Goal: Transaction & Acquisition: Book appointment/travel/reservation

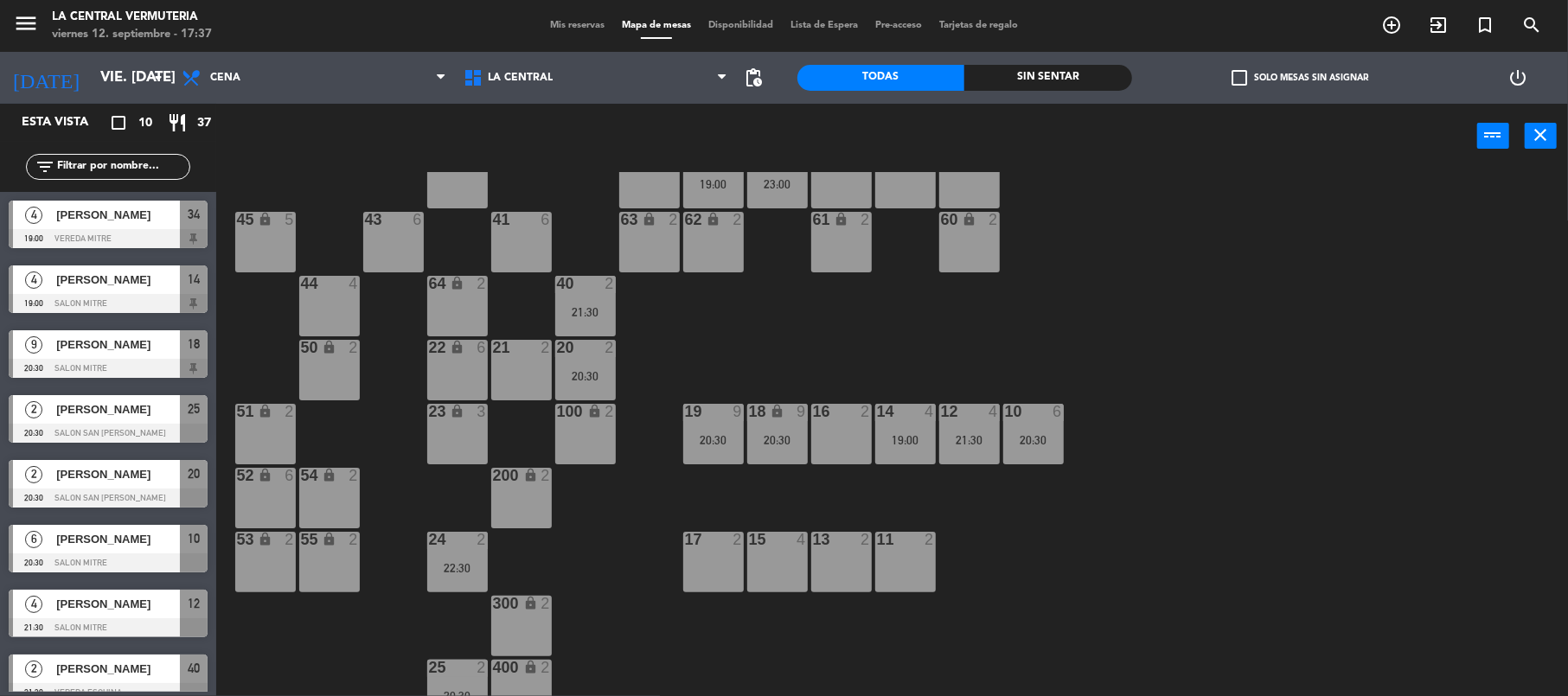
scroll to position [77, 0]
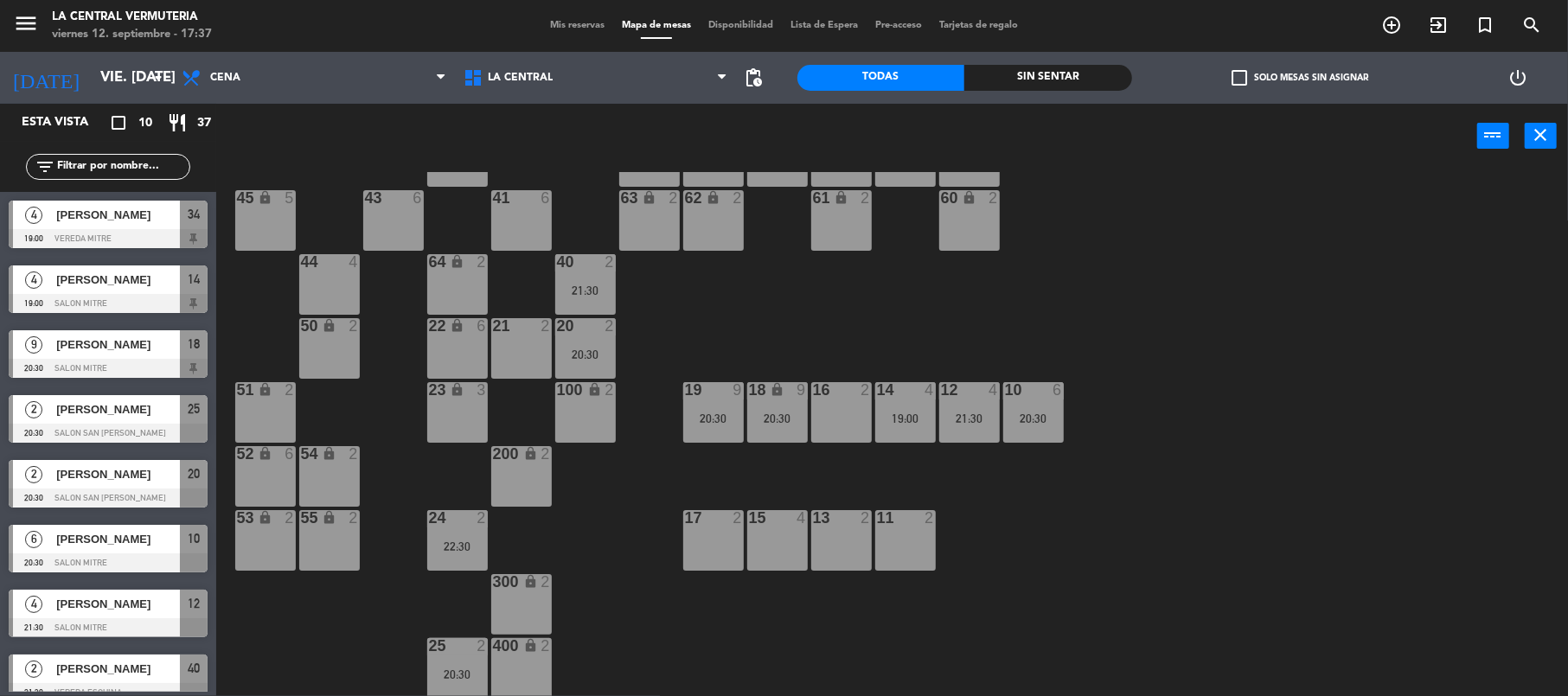
click at [845, 410] on div "16 2" at bounding box center [842, 412] width 61 height 61
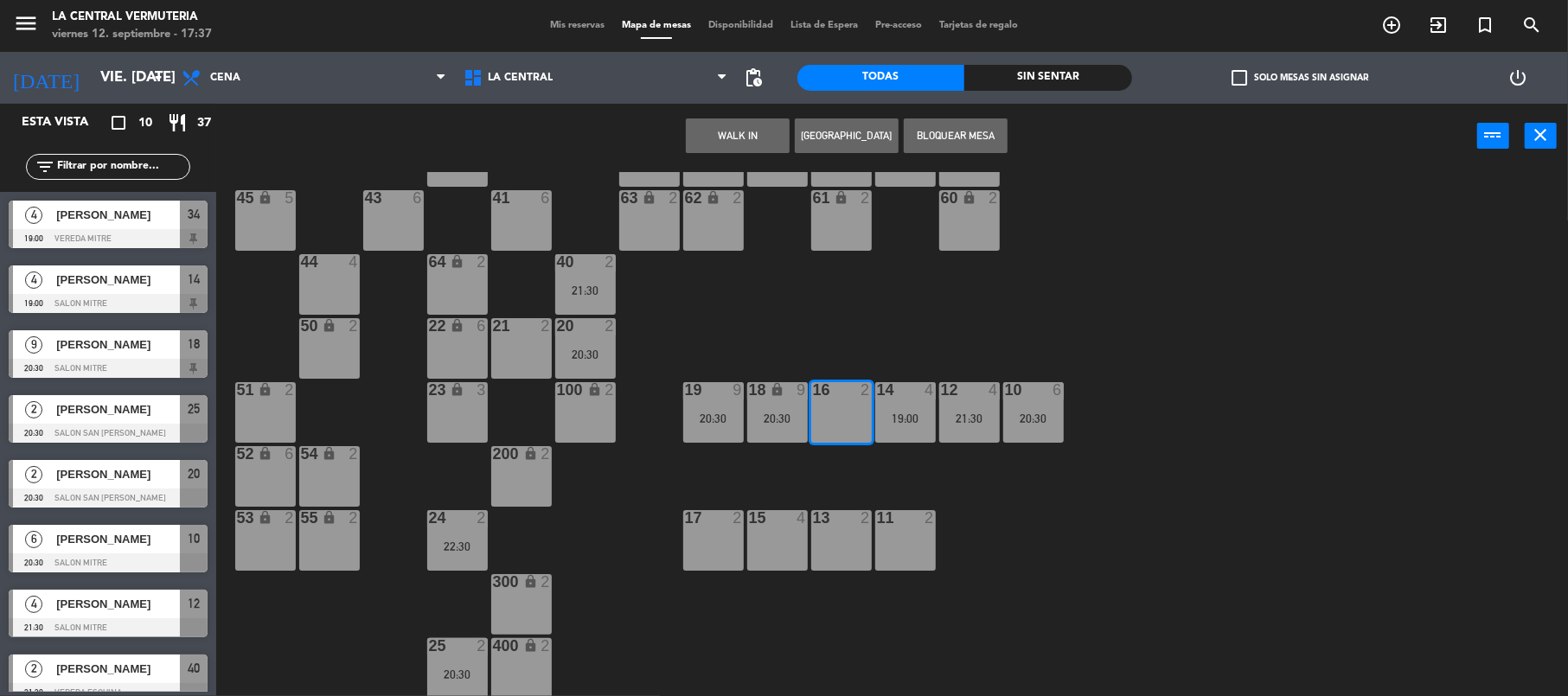
click at [862, 132] on button "[GEOGRAPHIC_DATA]" at bounding box center [846, 135] width 104 height 35
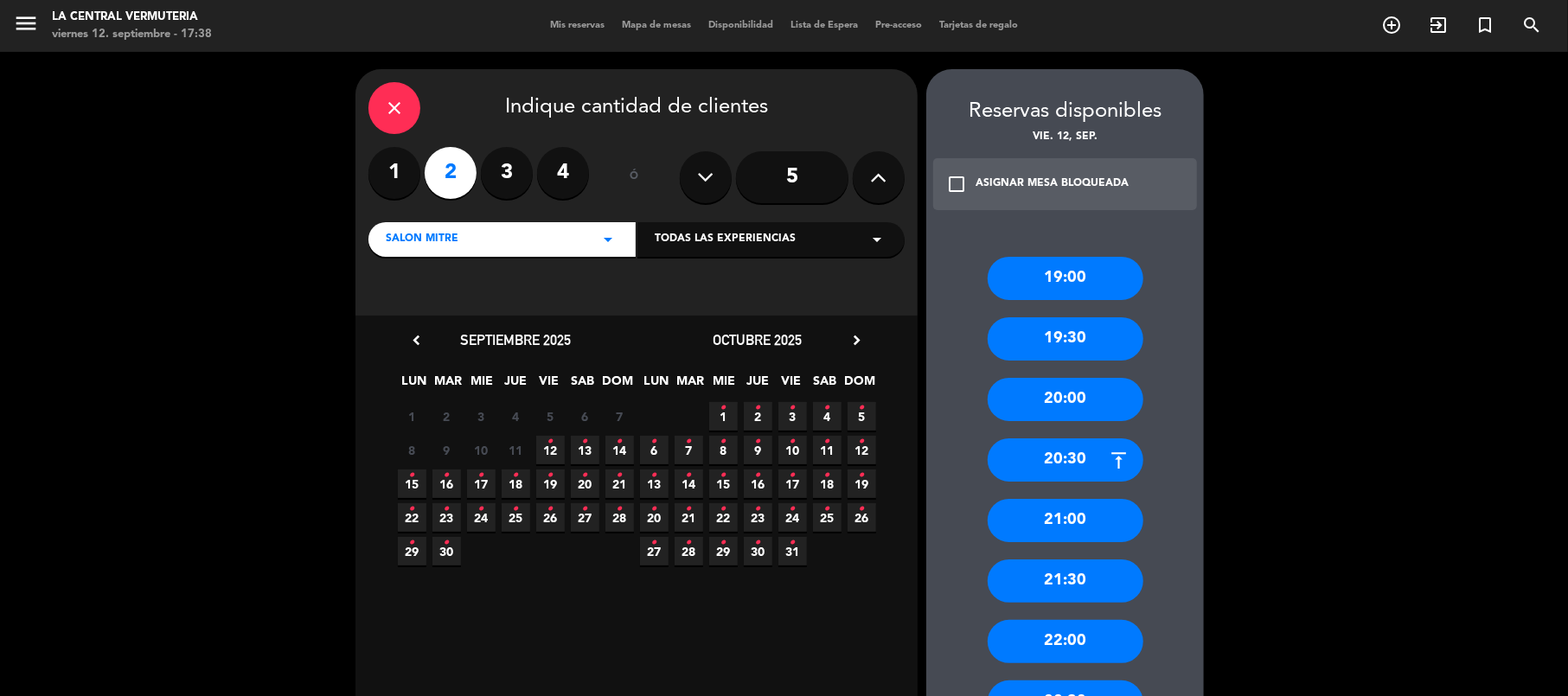
click at [542, 448] on span "12 •" at bounding box center [550, 450] width 29 height 29
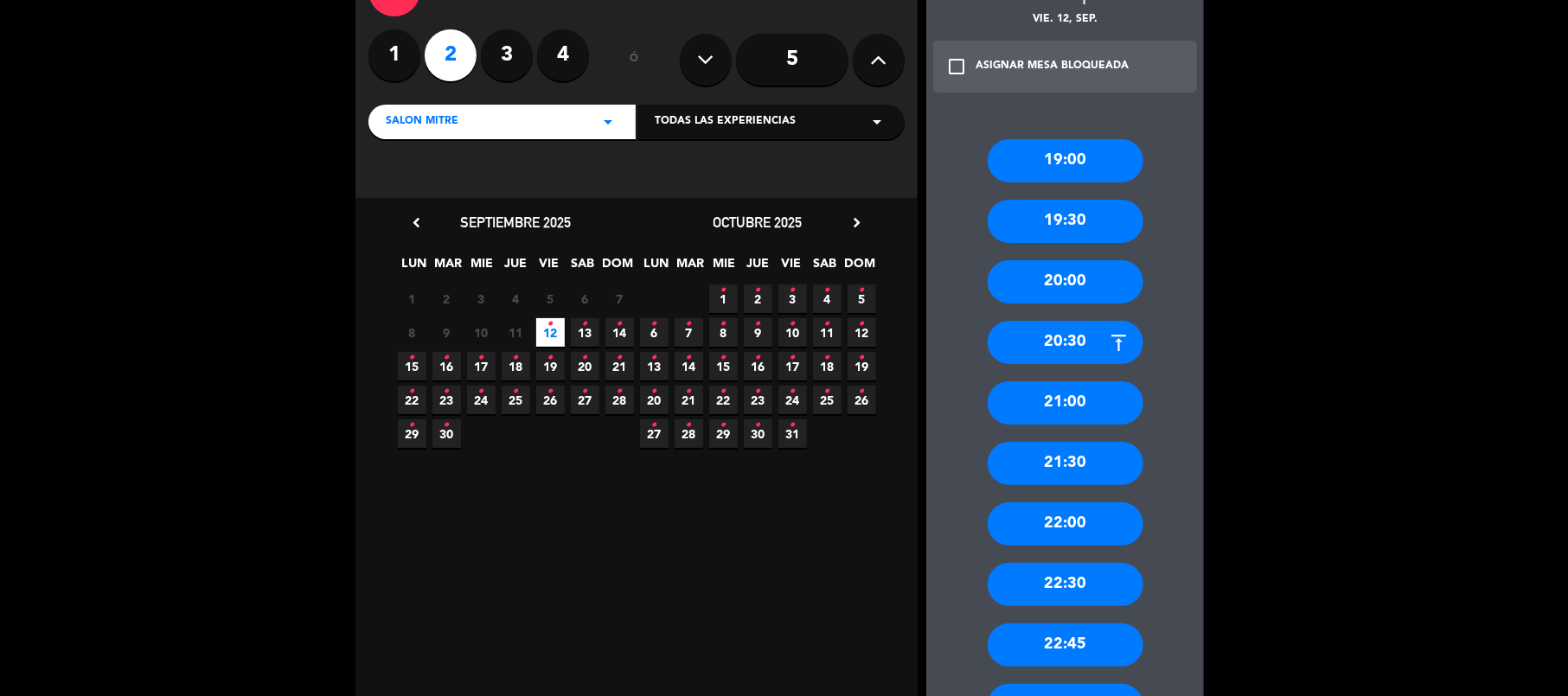
scroll to position [257, 0]
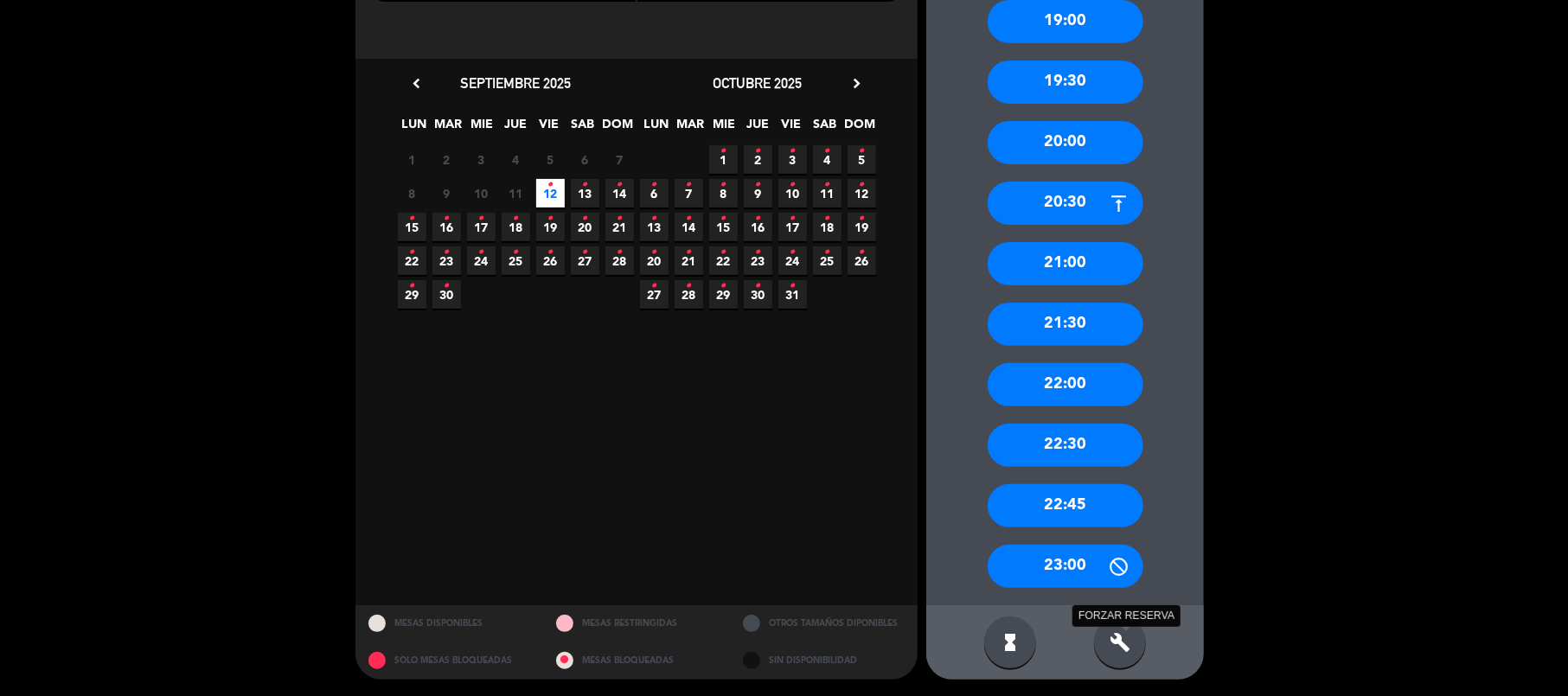
click at [1118, 640] on icon "build" at bounding box center [1119, 642] width 20 height 20
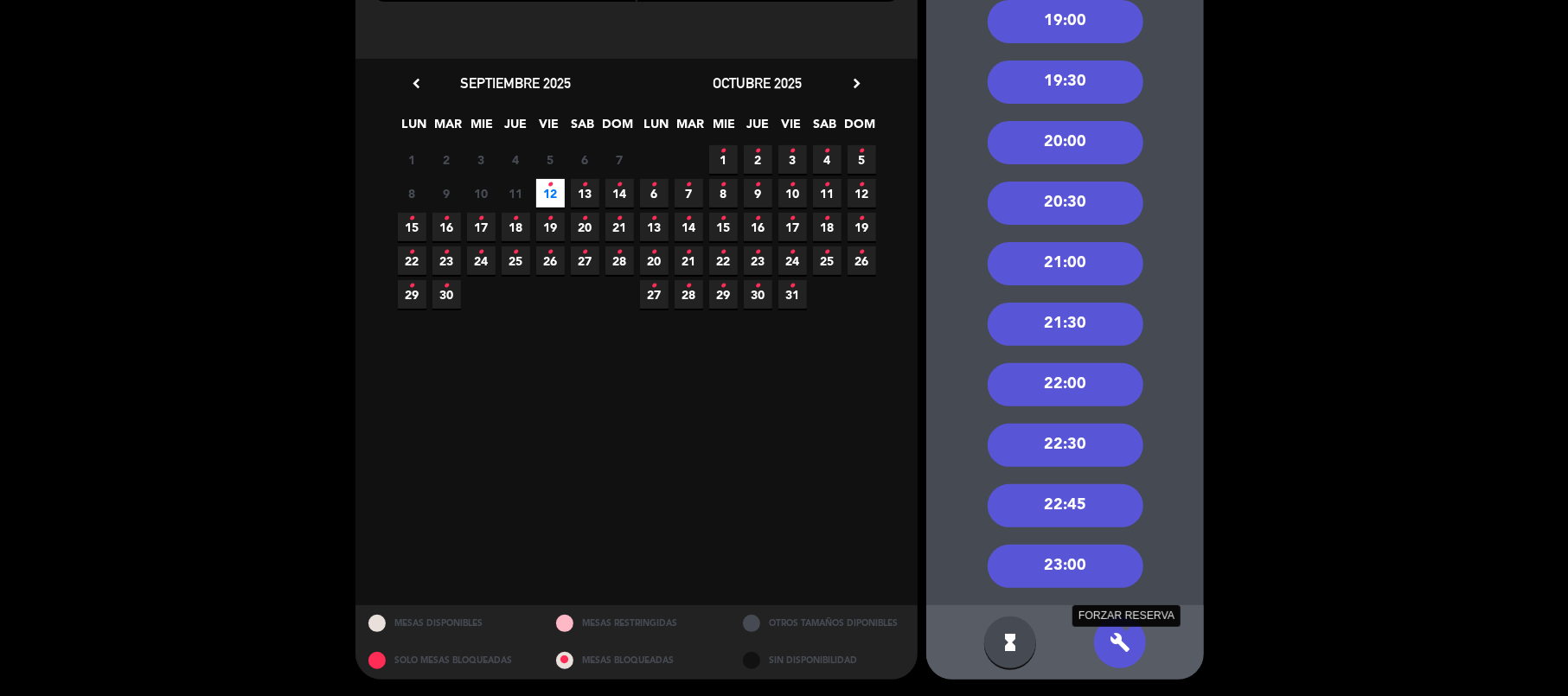
click at [1130, 645] on icon "build" at bounding box center [1119, 642] width 20 height 20
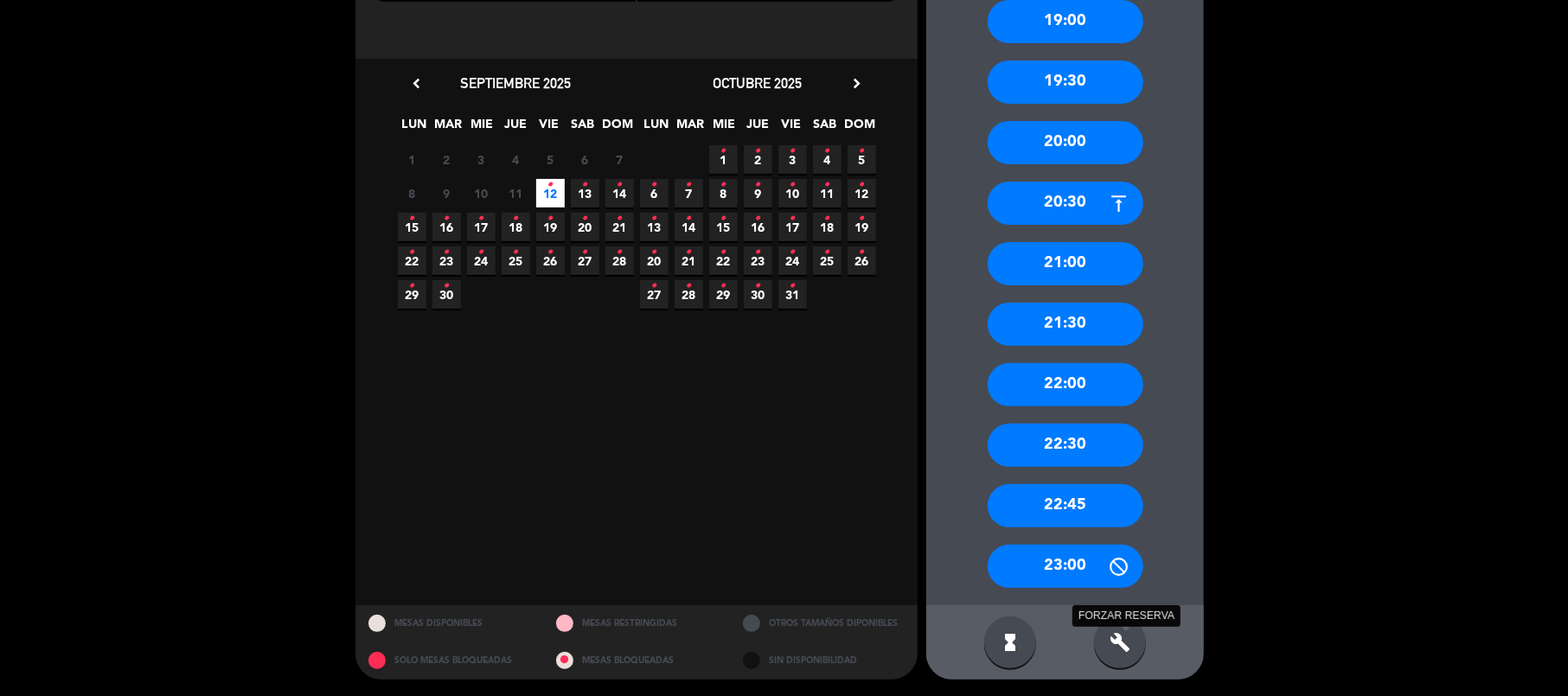
click at [1122, 651] on icon "build" at bounding box center [1119, 642] width 20 height 20
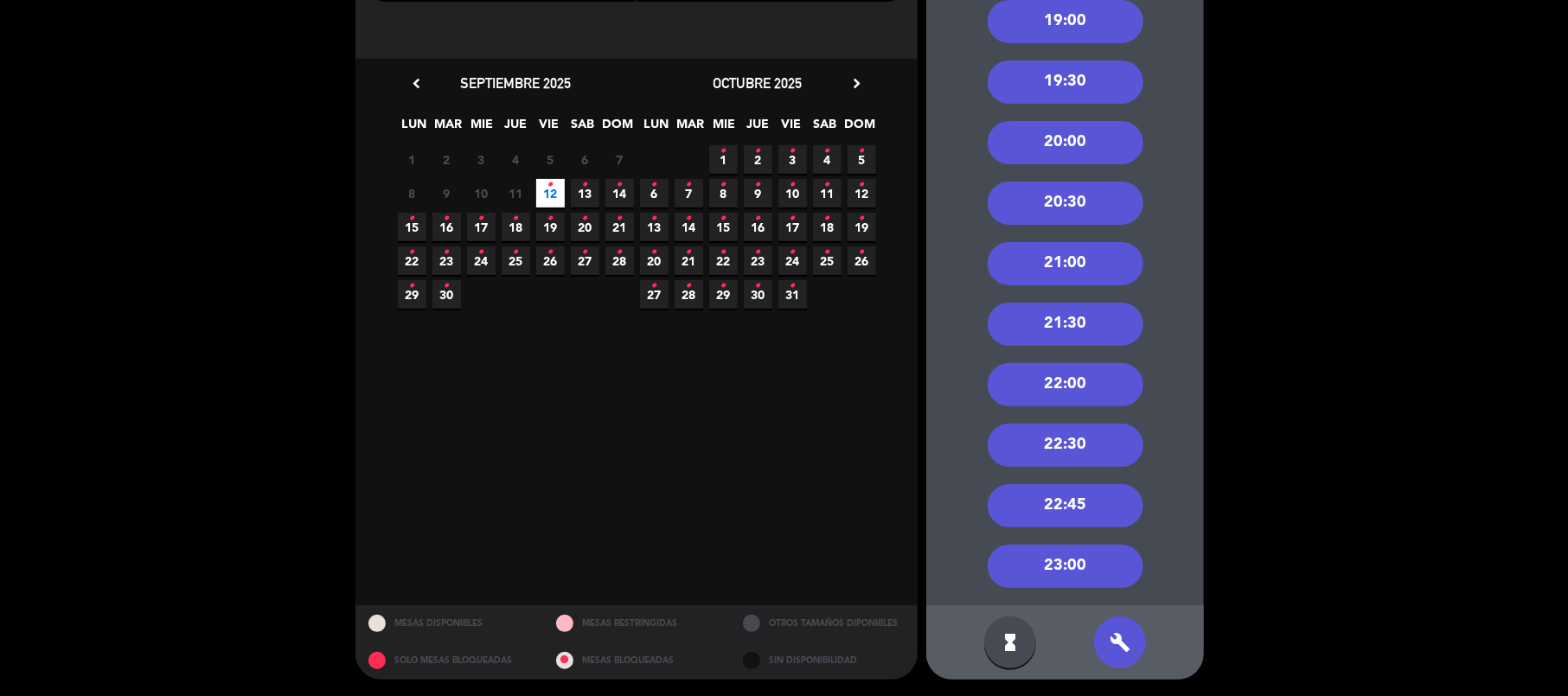
click at [1053, 565] on div "23:00" at bounding box center [1065, 566] width 156 height 44
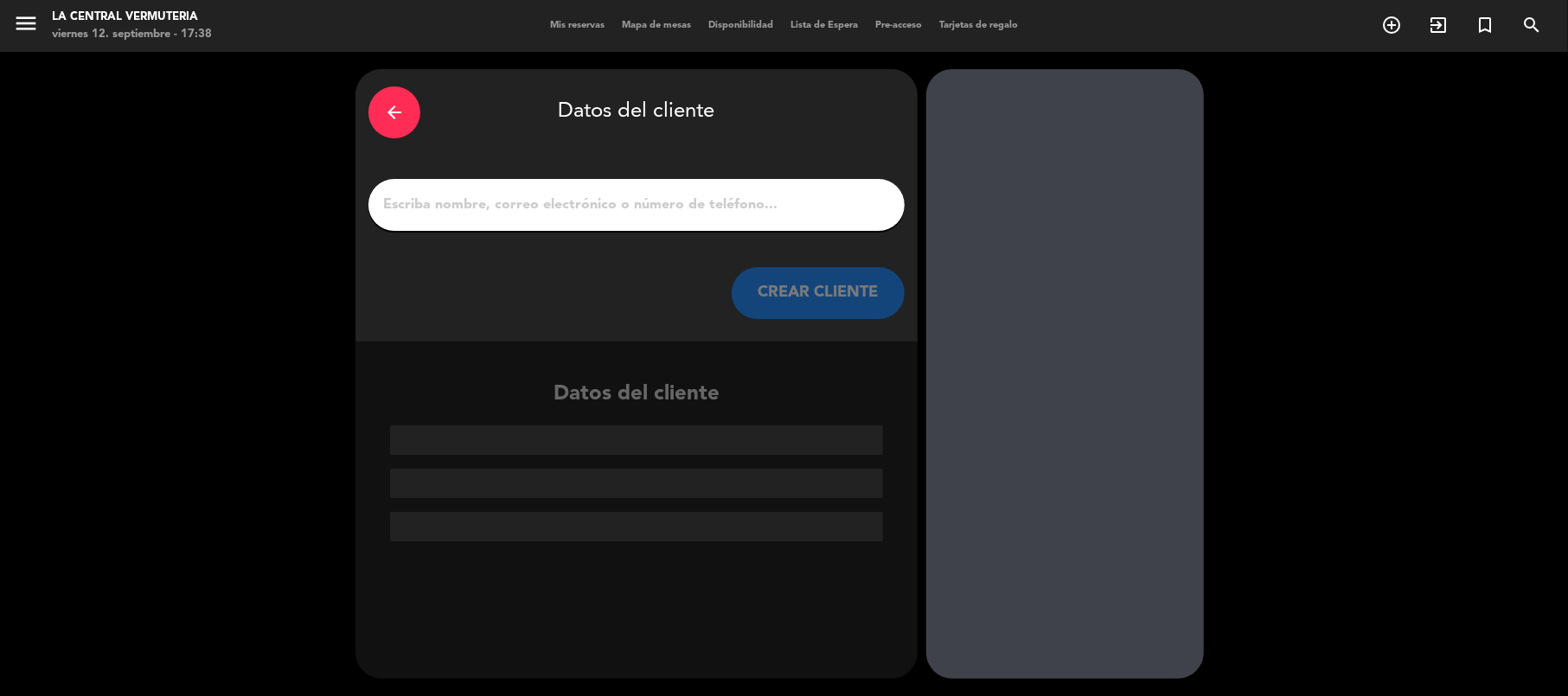
click at [627, 215] on input "1" at bounding box center [636, 204] width 510 height 24
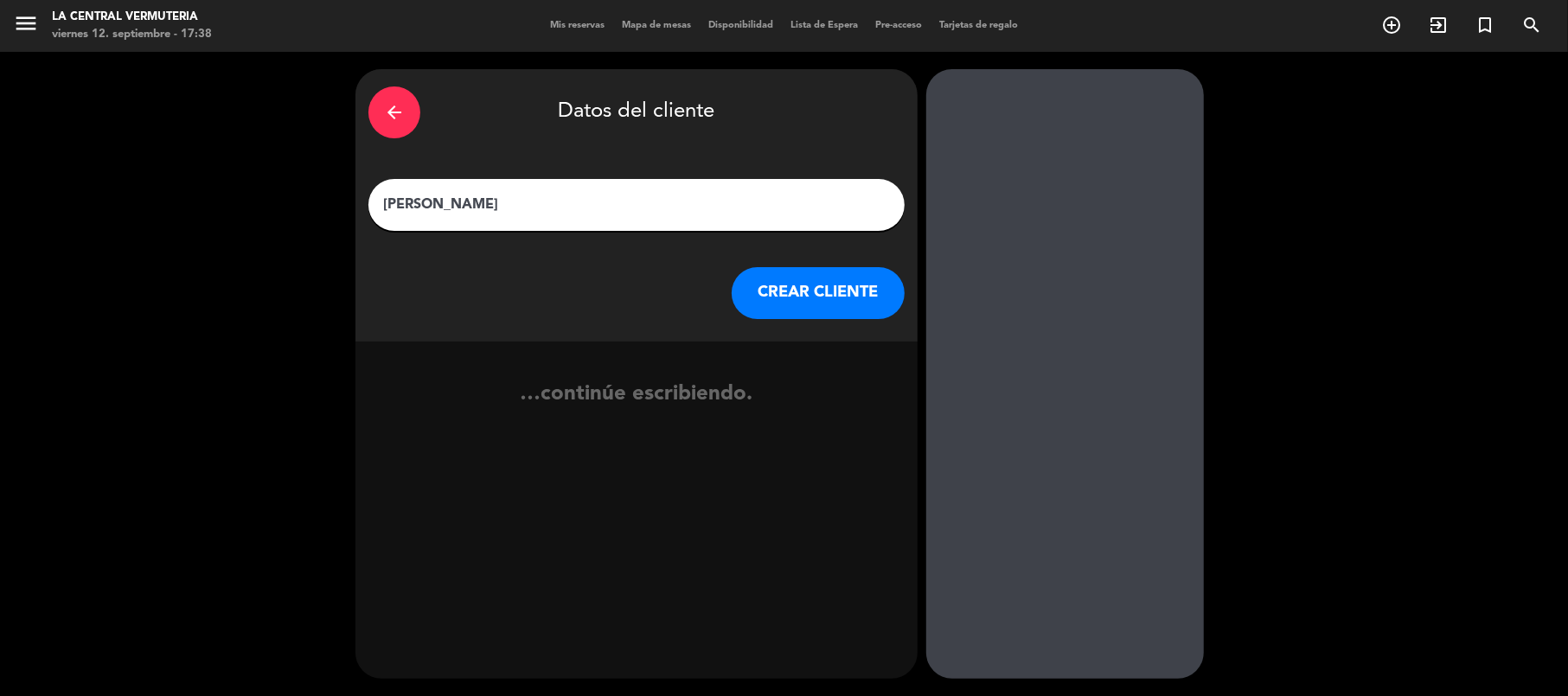
type input "[PERSON_NAME]"
click at [830, 311] on button "CREAR CLIENTE" at bounding box center [817, 293] width 173 height 52
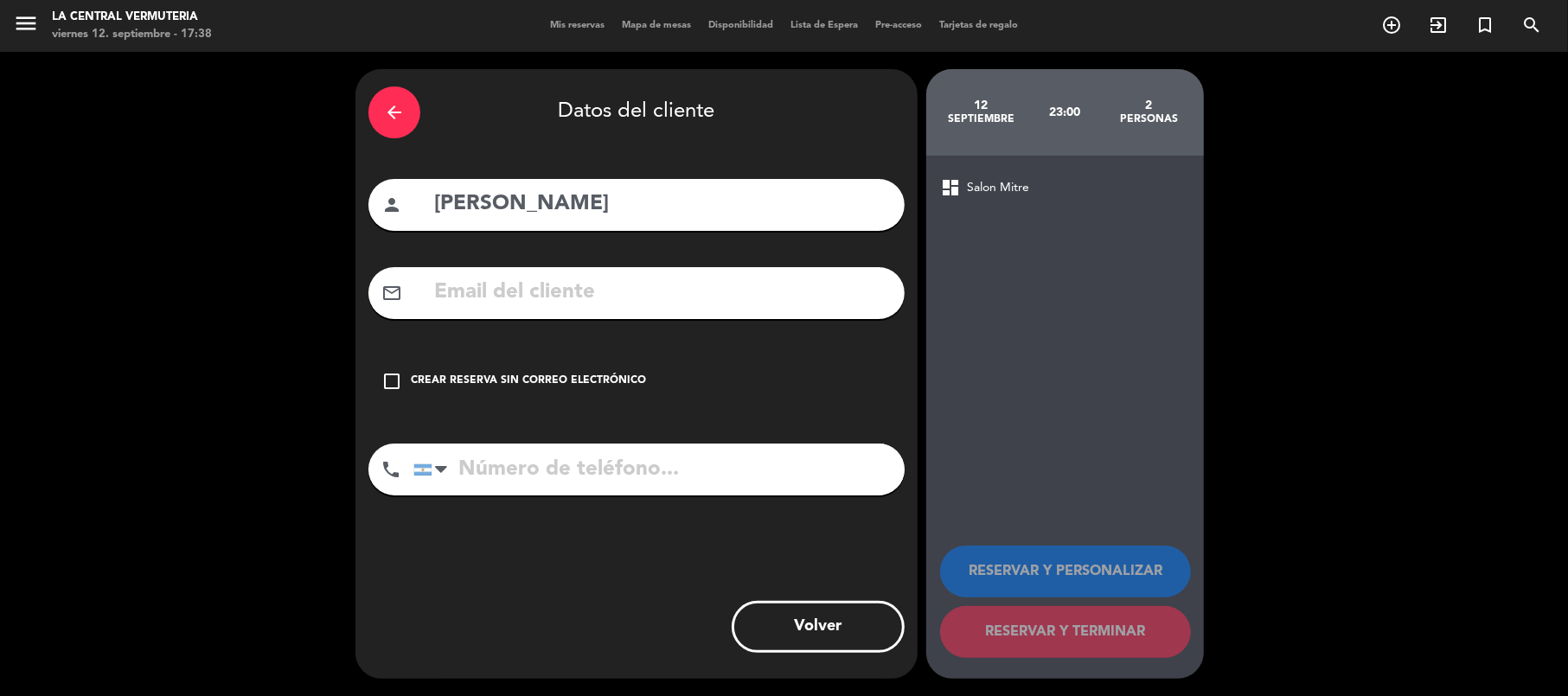
click at [412, 373] on div "Crear reserva sin correo electrónico" at bounding box center [528, 381] width 235 height 17
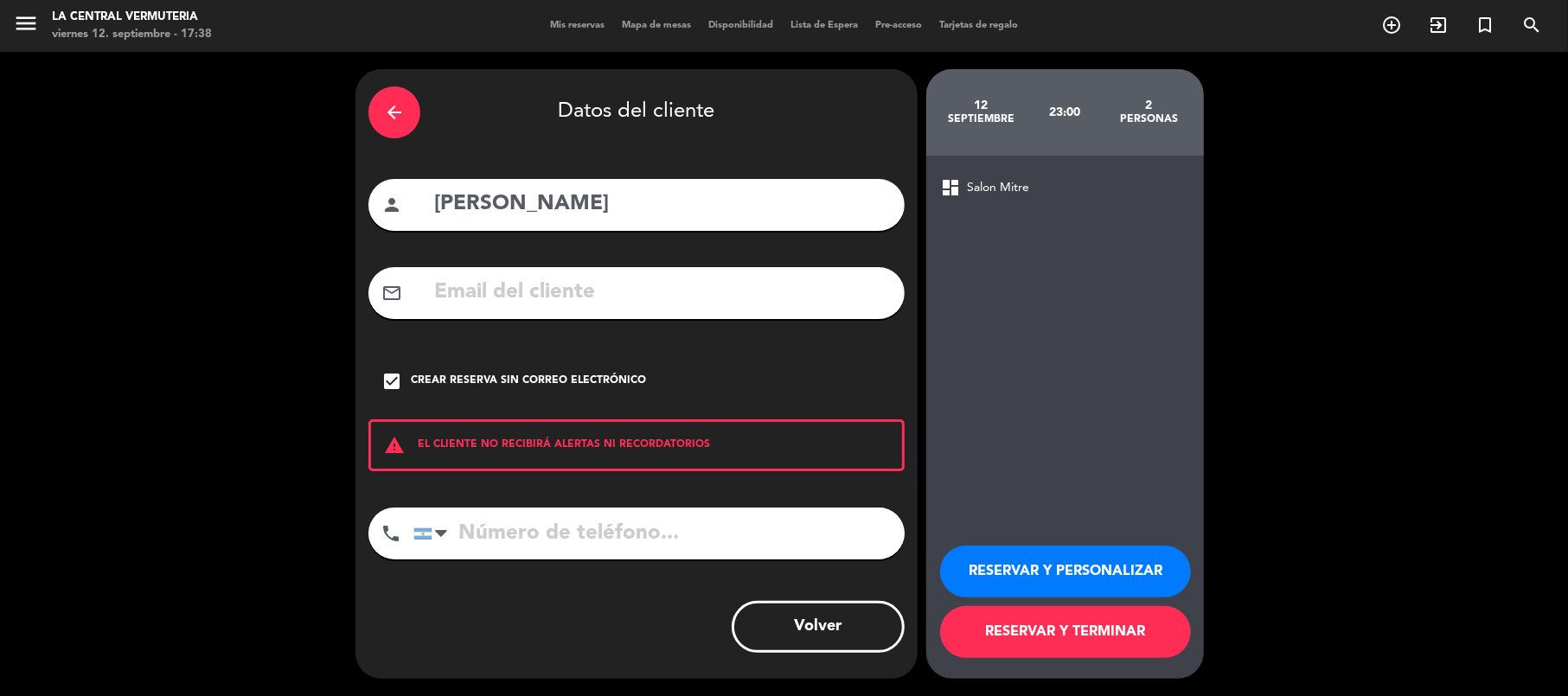
click at [1139, 572] on button "RESERVAR Y PERSONALIZAR" at bounding box center [1065, 571] width 251 height 52
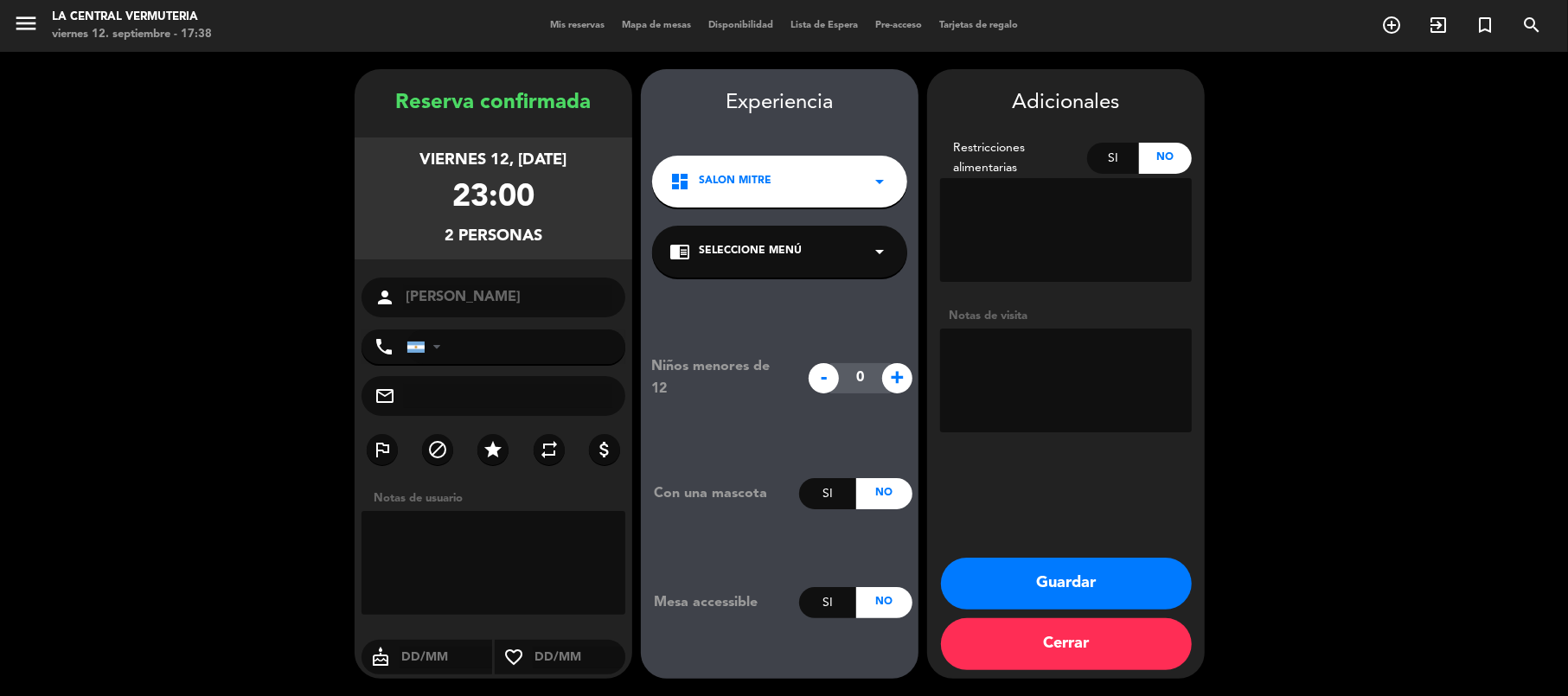
click at [1034, 361] on textarea at bounding box center [1066, 380] width 251 height 103
type textarea "Tiene una gift card de 70k"
click at [1067, 582] on button "Guardar" at bounding box center [1066, 584] width 251 height 52
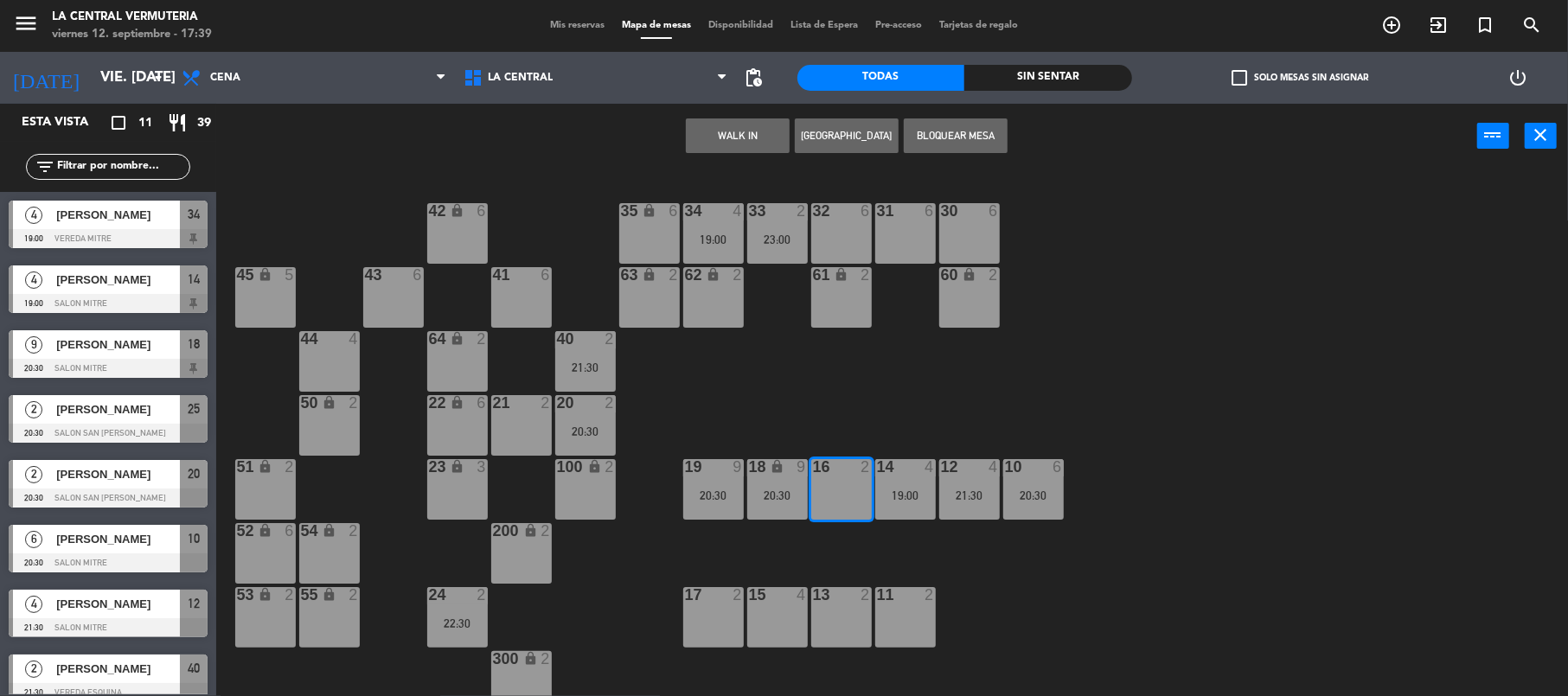
click at [283, 167] on div "WALK IN [GEOGRAPHIC_DATA] Bloquear Mesa power_input close" at bounding box center [846, 136] width 1260 height 66
